Goal: Task Accomplishment & Management: Manage account settings

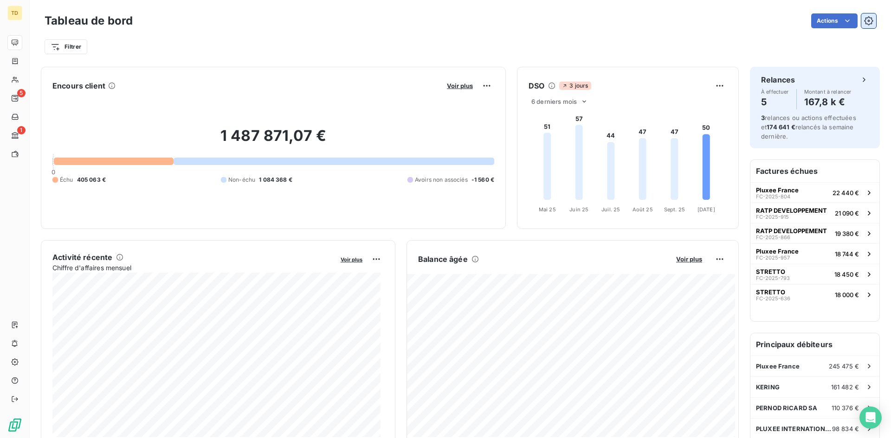
click at [861, 20] on button "button" at bounding box center [868, 20] width 15 height 15
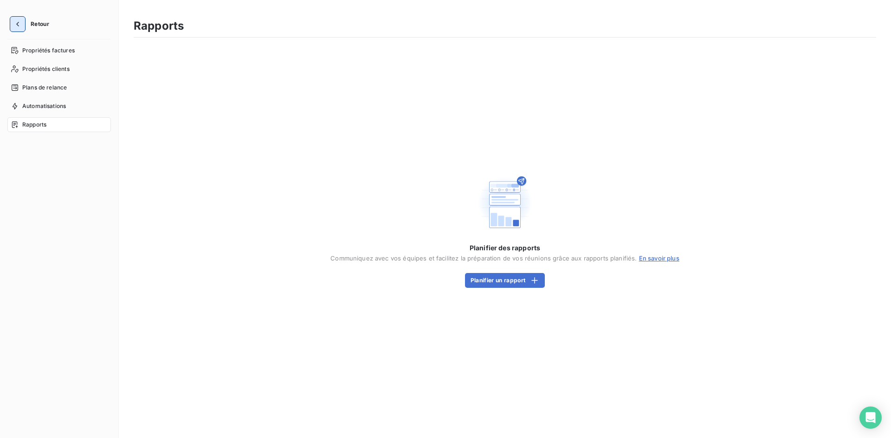
click at [23, 22] on button "button" at bounding box center [17, 24] width 15 height 15
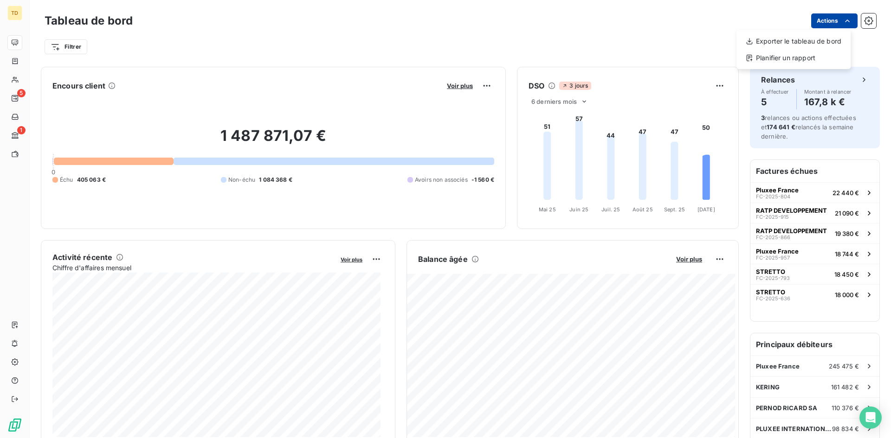
click at [828, 25] on html "TD 5 1 Tableau de bord Actions Exporter le tableau de bord Planifier un rapport…" at bounding box center [445, 219] width 891 height 438
click at [684, 26] on html "TD 5 1 Tableau de bord Actions Exporter le tableau de bord Planifier un rapport…" at bounding box center [445, 219] width 891 height 438
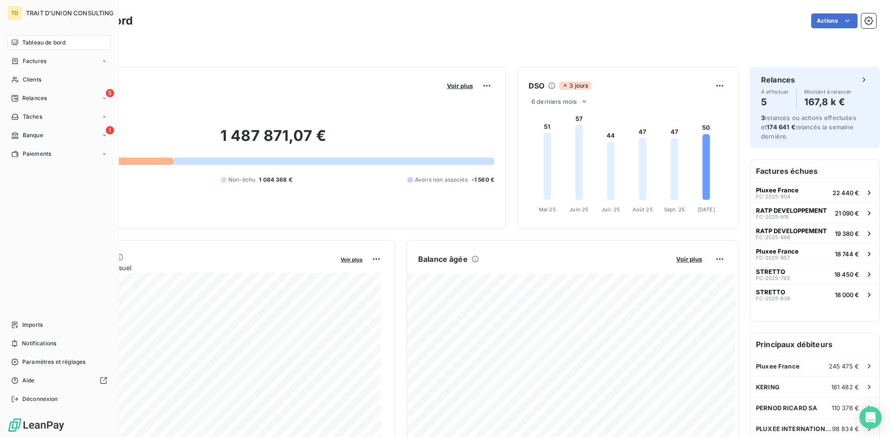
click at [41, 13] on span "TRAIT D'UNION CONSULTING" at bounding box center [70, 12] width 88 height 7
click at [31, 402] on span "Déconnexion" at bounding box center [40, 399] width 36 height 8
